Goal: Task Accomplishment & Management: Use online tool/utility

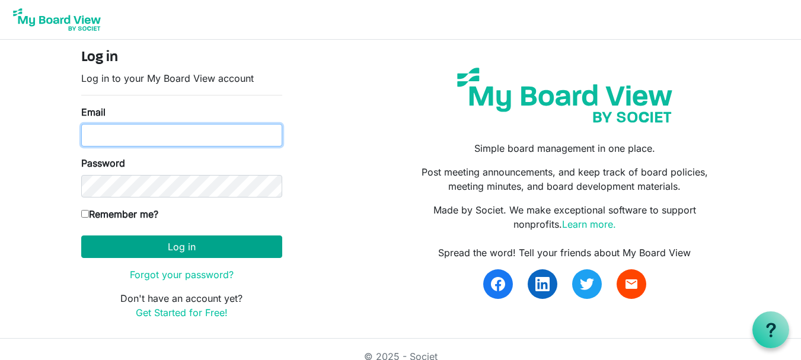
type input "[EMAIL_ADDRESS][DOMAIN_NAME]"
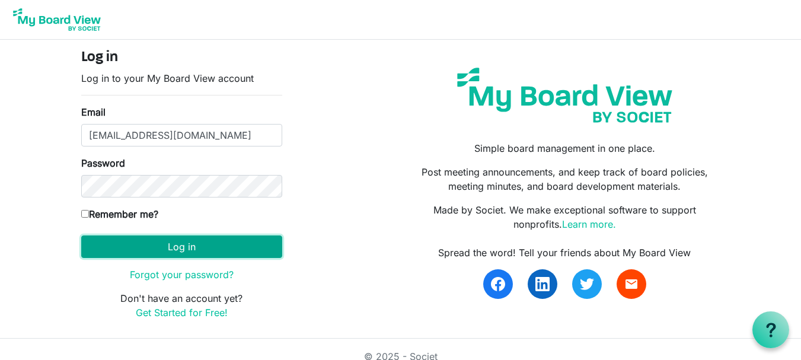
click at [158, 252] on button "Log in" at bounding box center [181, 246] width 201 height 23
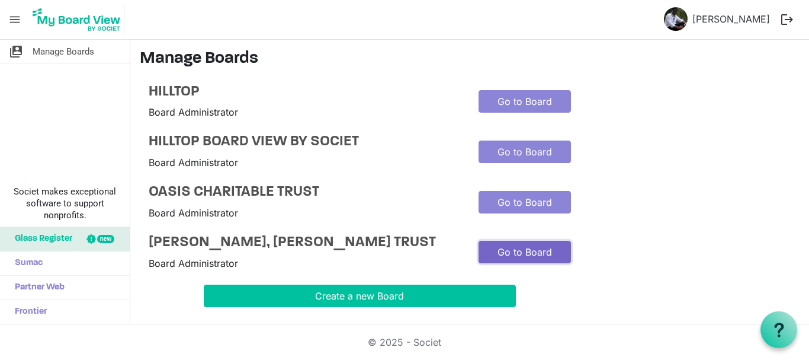
click at [490, 258] on link "Go to Board" at bounding box center [525, 252] width 92 height 23
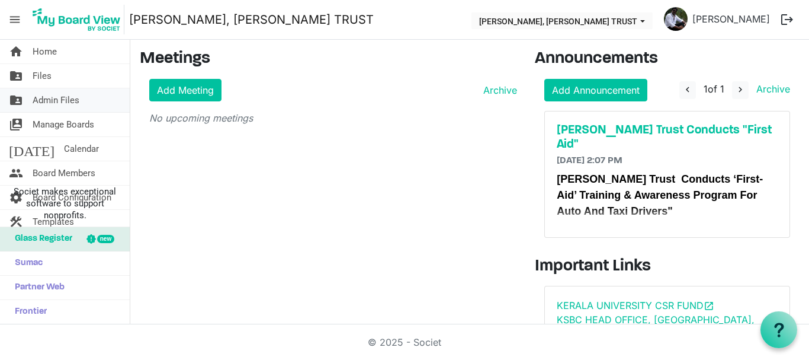
click at [58, 99] on span "Admin Files" at bounding box center [56, 100] width 47 height 24
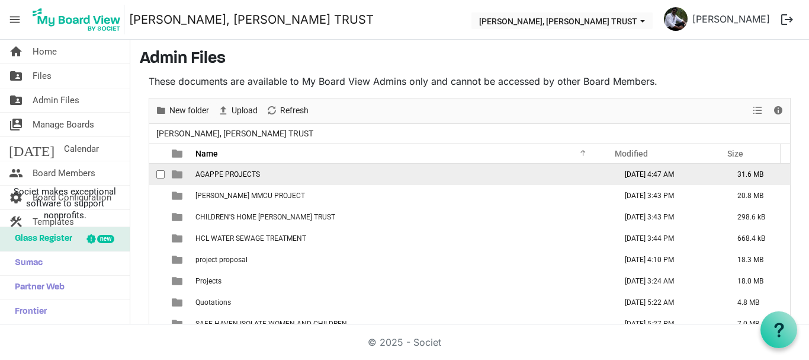
click at [237, 171] on span "AGAPPE PROJECTS" at bounding box center [228, 174] width 65 height 8
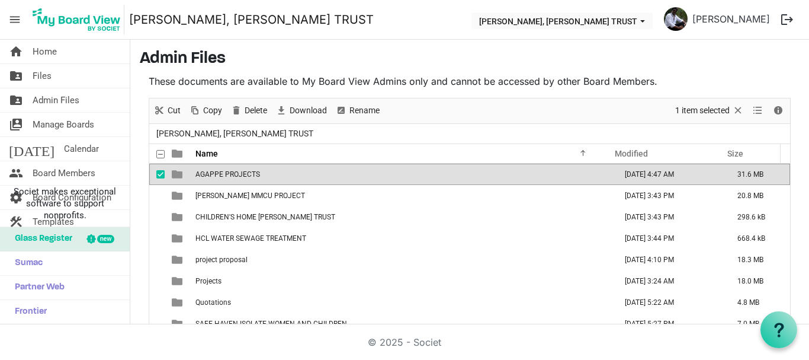
click at [237, 171] on span "AGAPPE PROJECTS" at bounding box center [228, 174] width 65 height 8
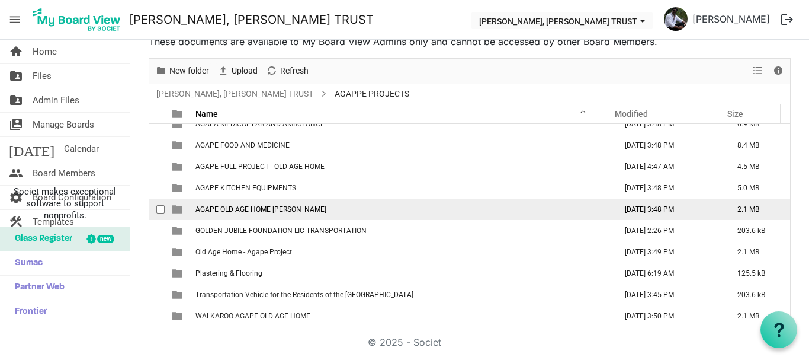
scroll to position [13, 0]
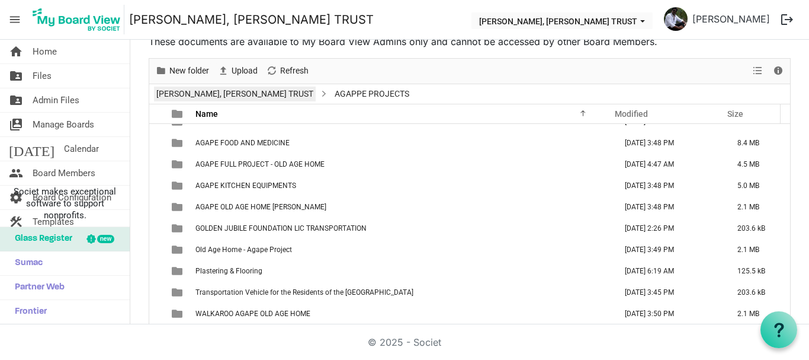
click at [316, 94] on link "[PERSON_NAME], [PERSON_NAME] TRUST" at bounding box center [235, 94] width 162 height 15
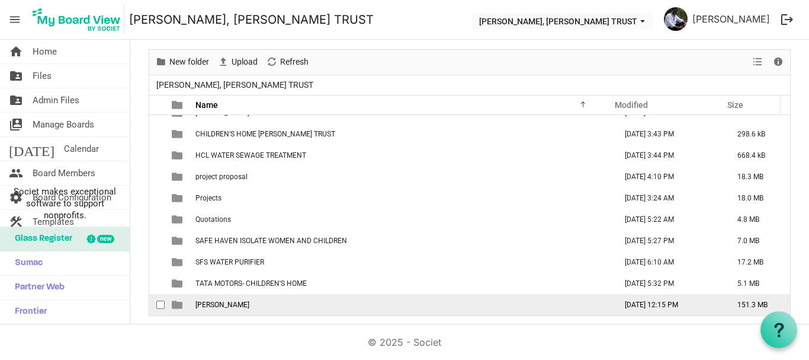
scroll to position [50, 0]
click at [238, 303] on span "THERESA BHAVAN" at bounding box center [223, 303] width 54 height 8
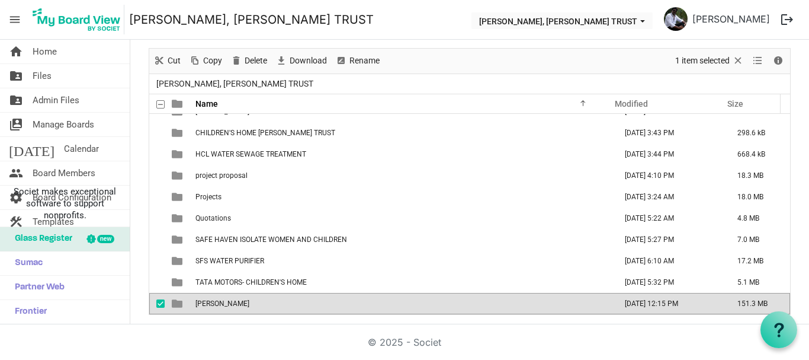
click at [238, 303] on span "THERESA BHAVAN" at bounding box center [223, 303] width 54 height 8
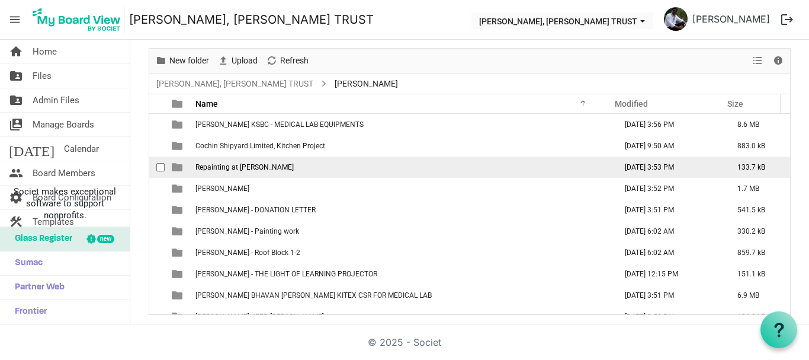
scroll to position [0, 0]
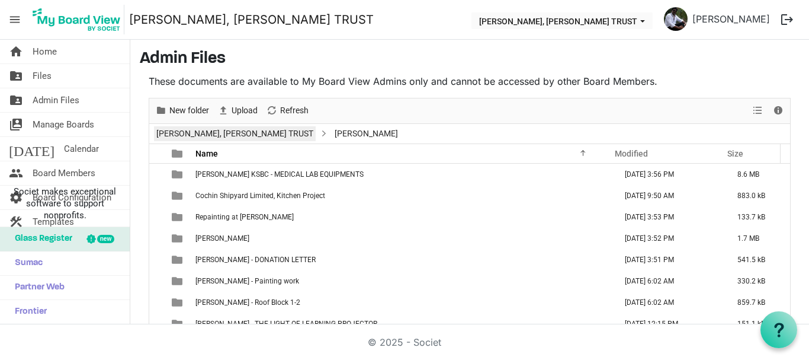
click at [227, 138] on link "[PERSON_NAME], [PERSON_NAME] TRUST" at bounding box center [235, 133] width 162 height 15
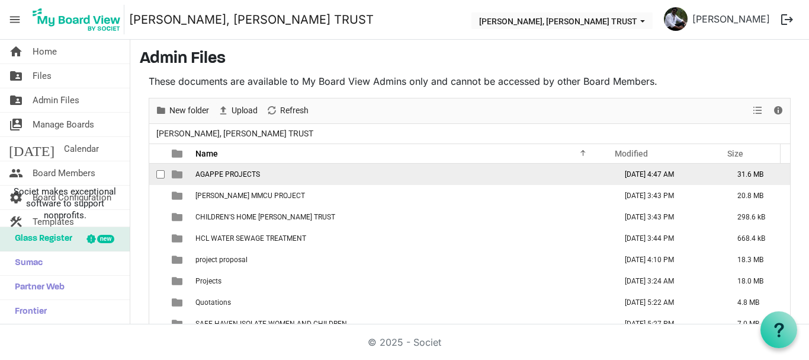
click at [240, 176] on span "AGAPPE PROJECTS" at bounding box center [228, 174] width 65 height 8
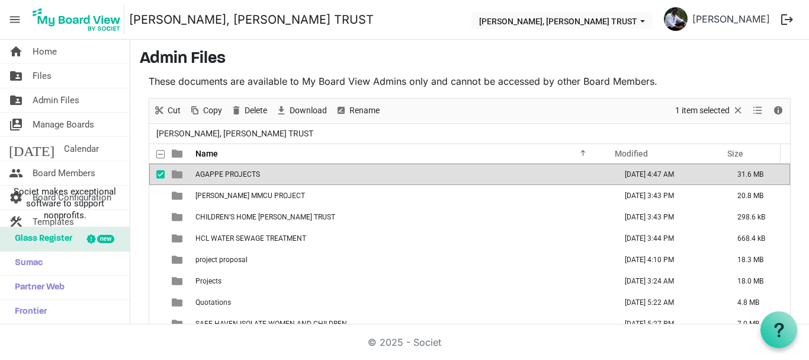
click at [240, 176] on span "AGAPPE PROJECTS" at bounding box center [228, 174] width 65 height 8
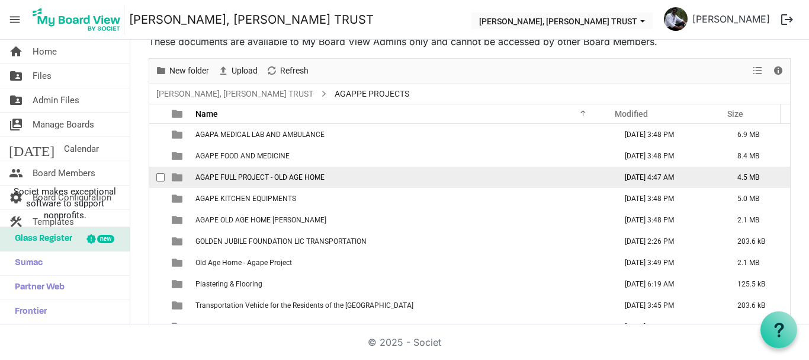
click at [269, 180] on span "AGAPE FULL PROJECT - OLD AGE HOME" at bounding box center [260, 177] width 129 height 8
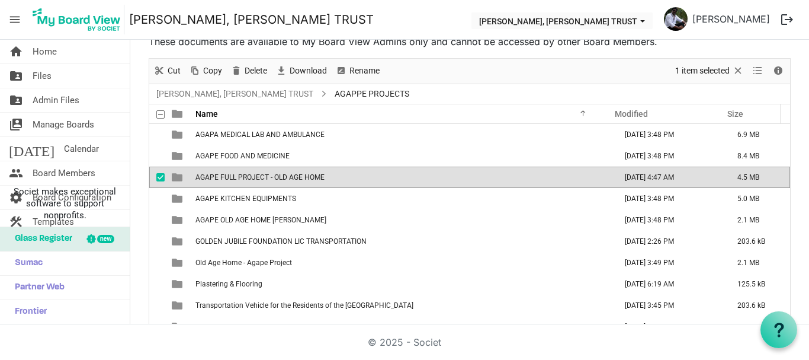
click at [269, 180] on span "AGAPE FULL PROJECT - OLD AGE HOME" at bounding box center [260, 177] width 129 height 8
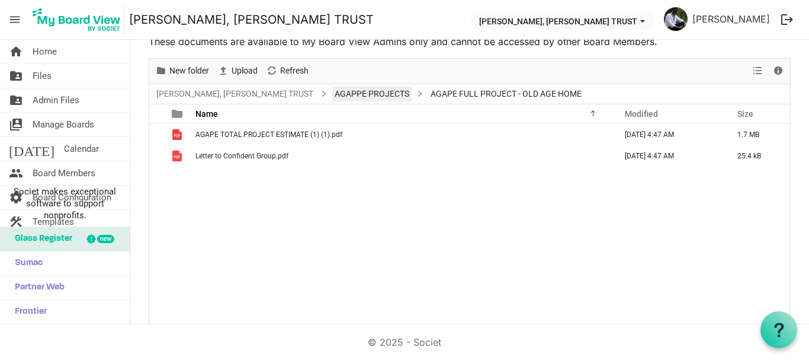
click at [412, 97] on link "AGAPPE PROJECTS" at bounding box center [371, 94] width 79 height 15
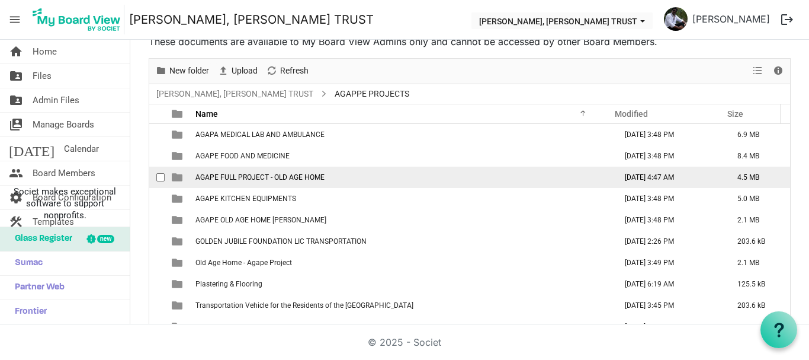
click at [271, 180] on span "AGAPE FULL PROJECT - OLD AGE HOME" at bounding box center [260, 177] width 129 height 8
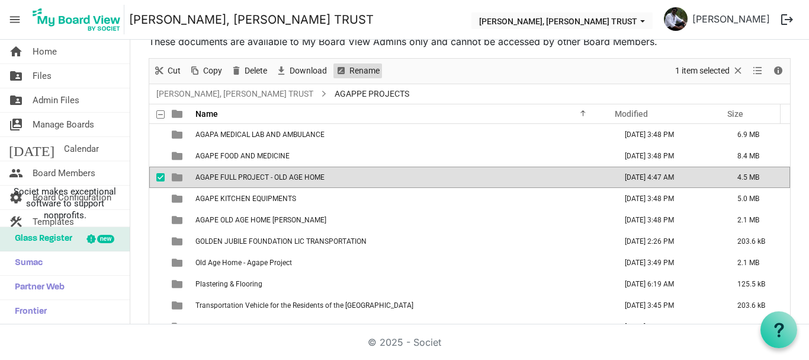
click at [357, 71] on span "Rename" at bounding box center [364, 70] width 33 height 15
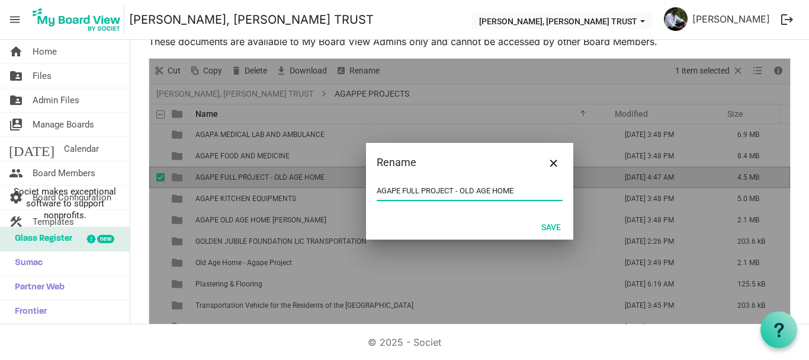
click at [517, 186] on input "AGAPE FULL PROJECT - OLD AGE HOME" at bounding box center [470, 191] width 186 height 18
type input "AGAPE FULL PROJECT - CONFIDENT GROUPS OLD AGE HOME"
click at [543, 228] on button "Save" at bounding box center [551, 226] width 35 height 17
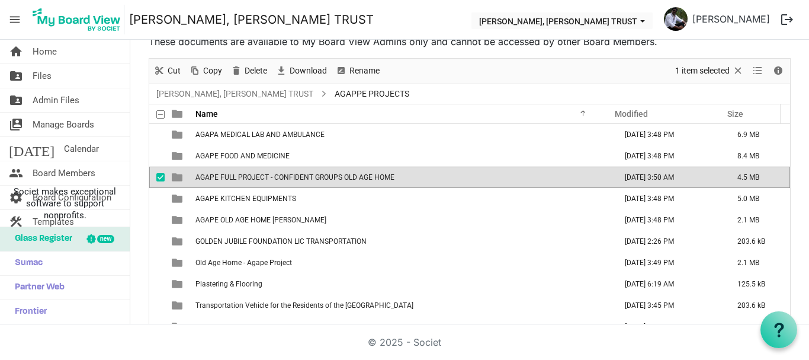
click at [360, 179] on span "AGAPE FULL PROJECT - CONFIDENT GROUPS OLD AGE HOME" at bounding box center [295, 177] width 199 height 8
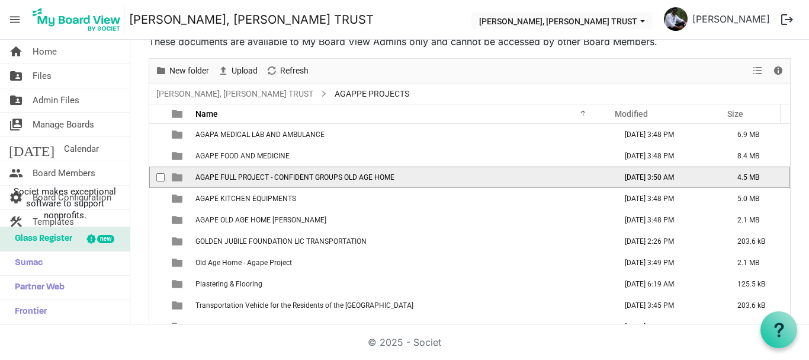
click at [360, 179] on span "AGAPE FULL PROJECT - CONFIDENT GROUPS OLD AGE HOME" at bounding box center [295, 177] width 199 height 8
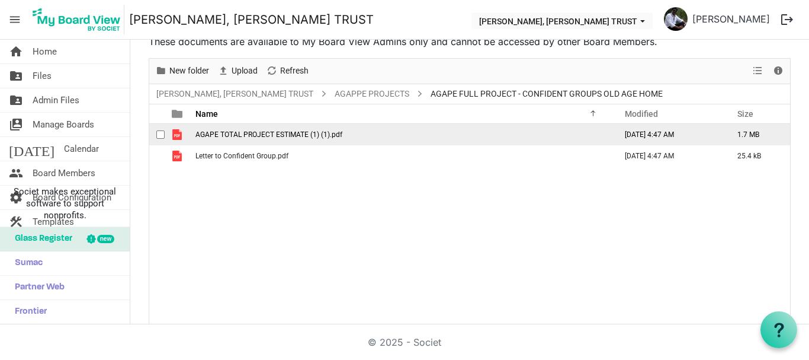
click at [338, 132] on span "AGAPE TOTAL PROJECT ESTIMATE (1) (1).pdf" at bounding box center [269, 134] width 147 height 8
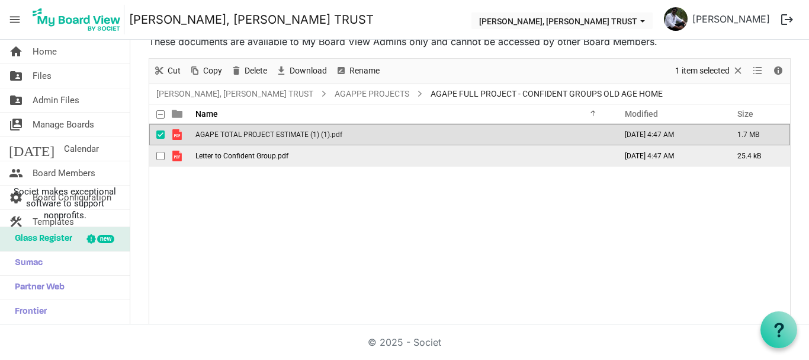
click at [313, 159] on td "Letter to Confident Group.pdf" at bounding box center [402, 155] width 421 height 21
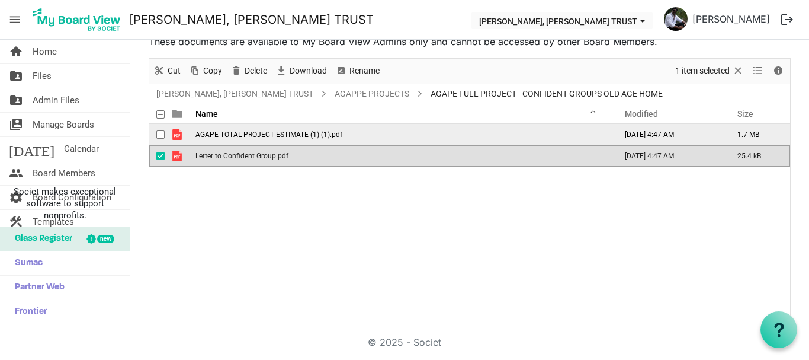
click at [158, 134] on span "checkbox" at bounding box center [160, 134] width 8 height 8
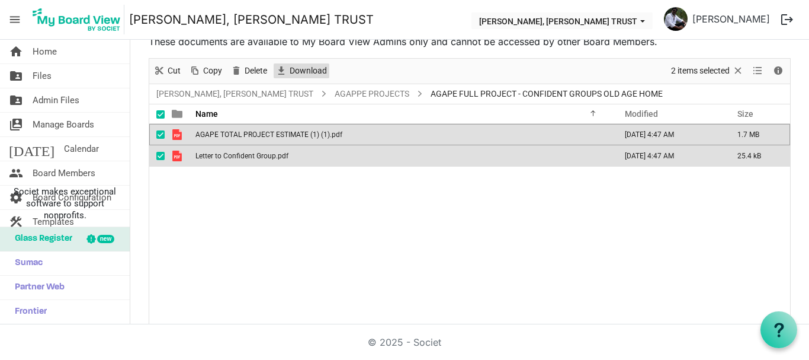
click at [308, 67] on span "Download" at bounding box center [309, 70] width 40 height 15
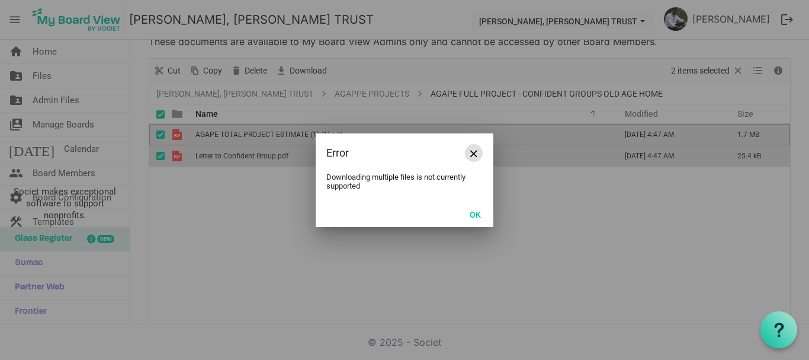
click at [479, 156] on button "Close" at bounding box center [474, 153] width 18 height 18
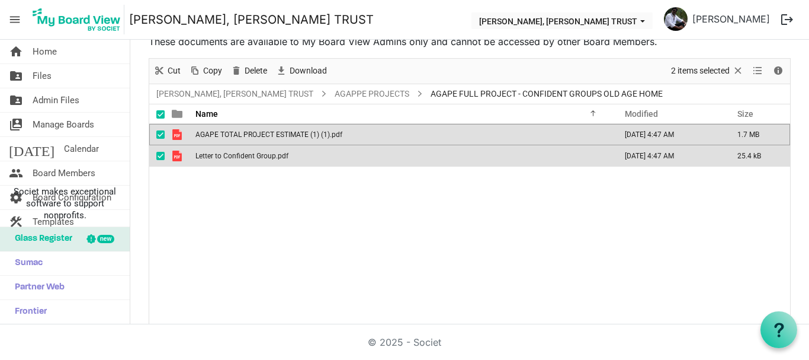
click at [164, 156] on span "checkbox" at bounding box center [160, 156] width 8 height 8
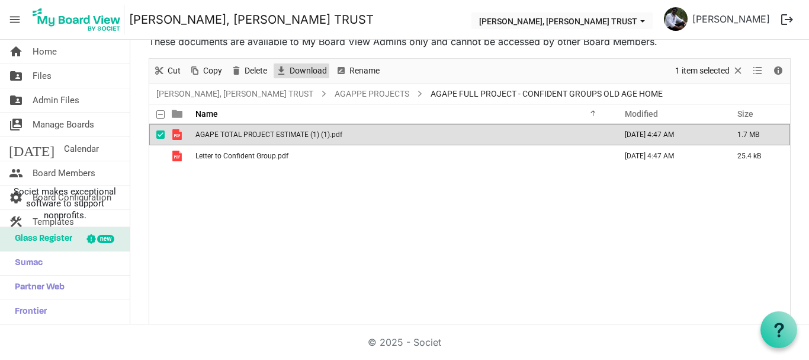
click at [292, 69] on span "Download" at bounding box center [309, 70] width 40 height 15
click at [159, 137] on span "checkbox" at bounding box center [160, 134] width 8 height 8
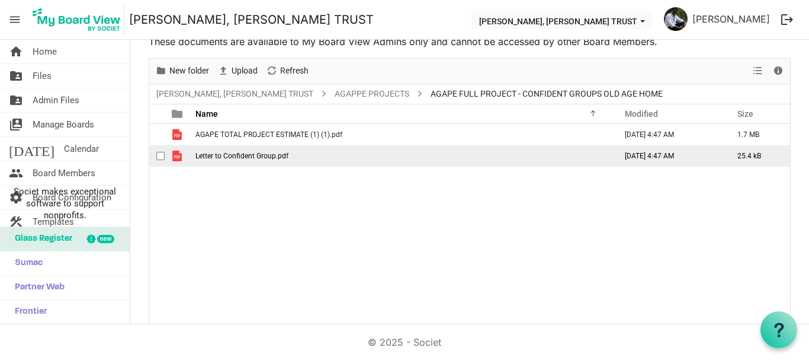
click at [161, 157] on span "checkbox" at bounding box center [160, 156] width 8 height 8
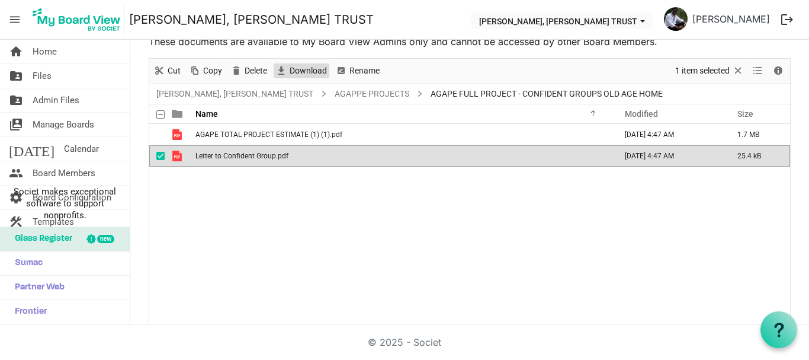
click at [295, 70] on span "Download" at bounding box center [309, 70] width 40 height 15
